Goal: Task Accomplishment & Management: Manage account settings

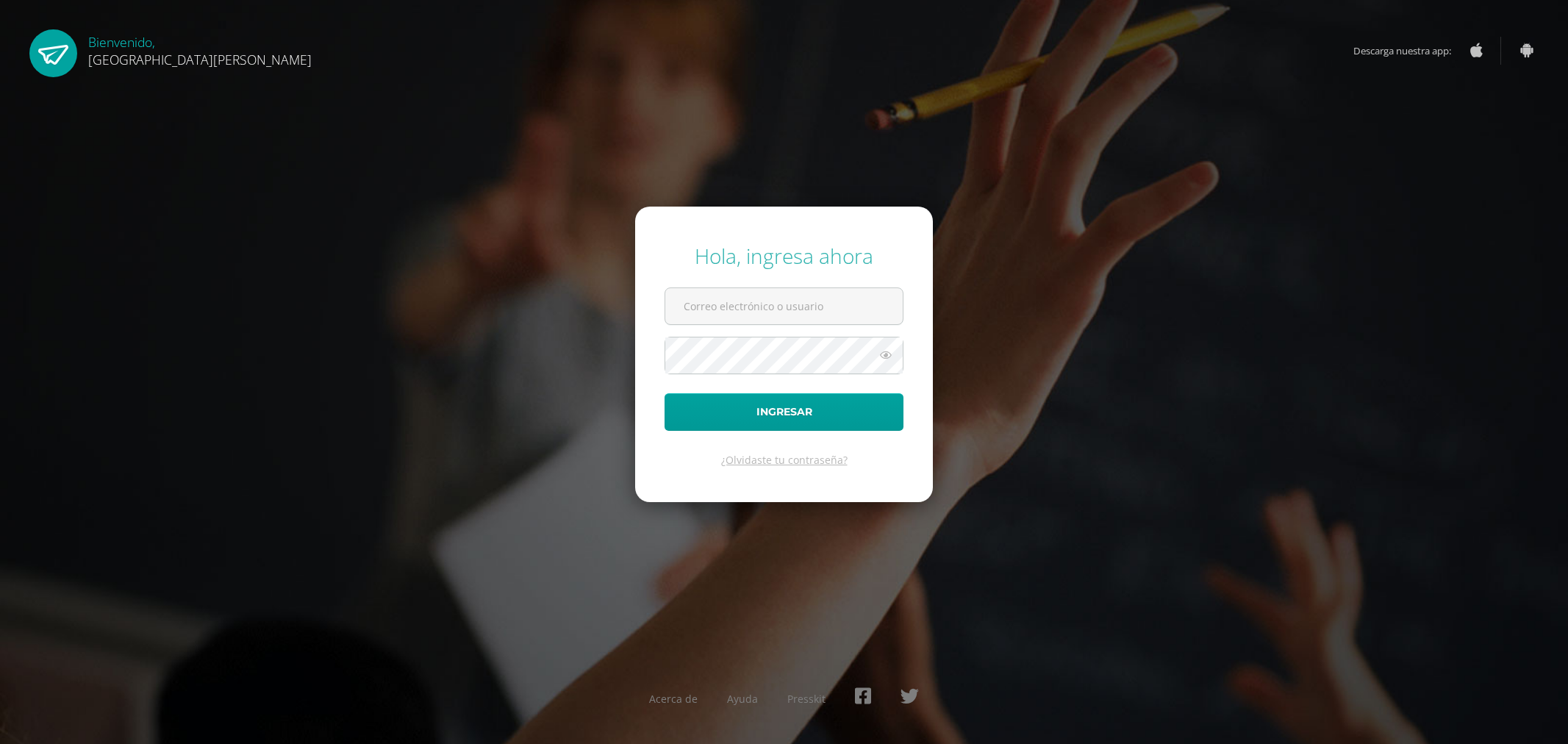
click at [759, 307] on input "text" at bounding box center [784, 306] width 237 height 36
click at [714, 305] on input "[EMAIL_ADDRESS][DOMAIN_NAME]" at bounding box center [784, 306] width 237 height 36
type input "[EMAIL_ADDRESS][DOMAIN_NAME]"
click at [880, 354] on icon at bounding box center [885, 355] width 19 height 17
click at [791, 417] on button "Ingresar" at bounding box center [784, 412] width 239 height 38
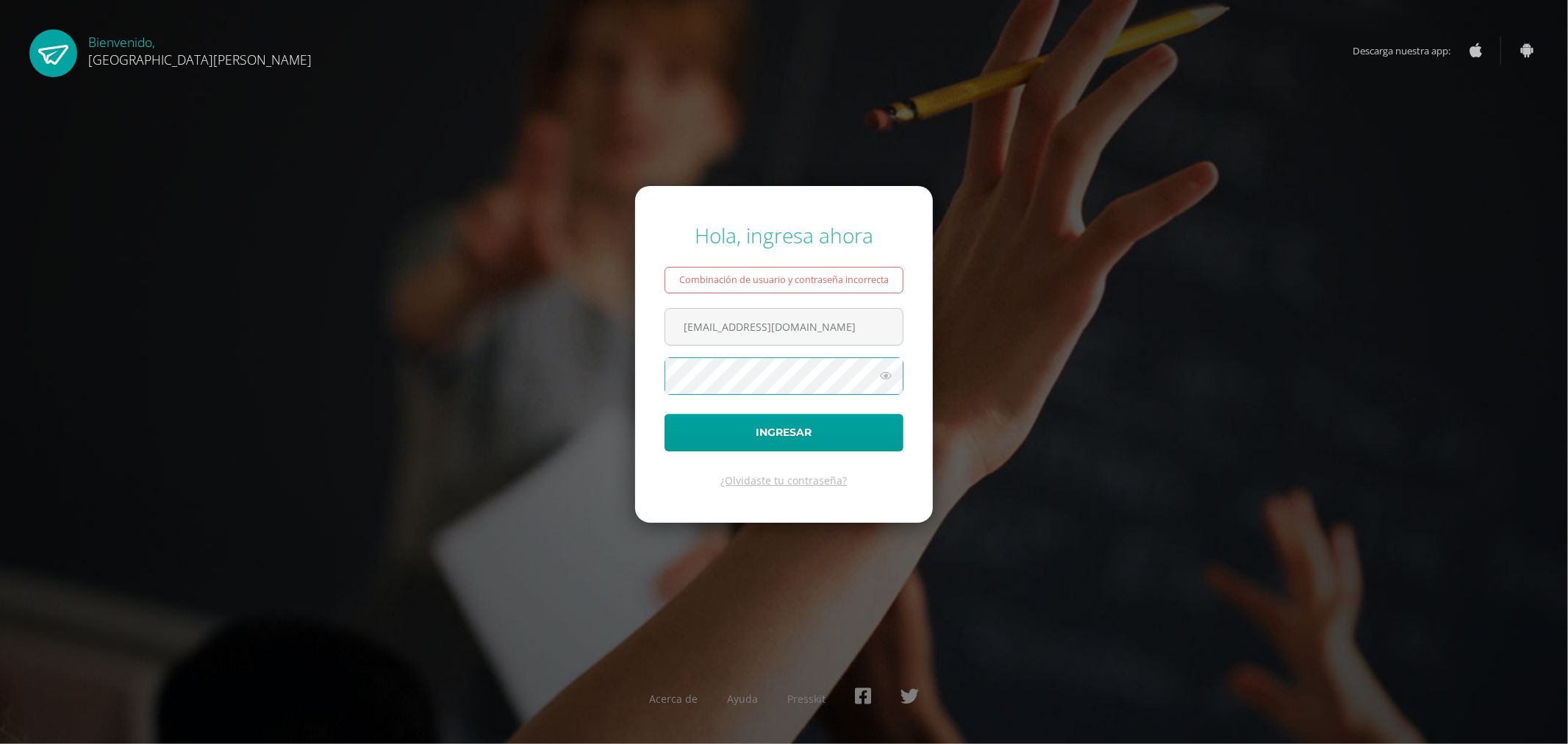
click at [887, 372] on icon at bounding box center [885, 375] width 19 height 17
click at [807, 438] on button "Ingresar" at bounding box center [784, 433] width 239 height 38
